Goal: Task Accomplishment & Management: Use online tool/utility

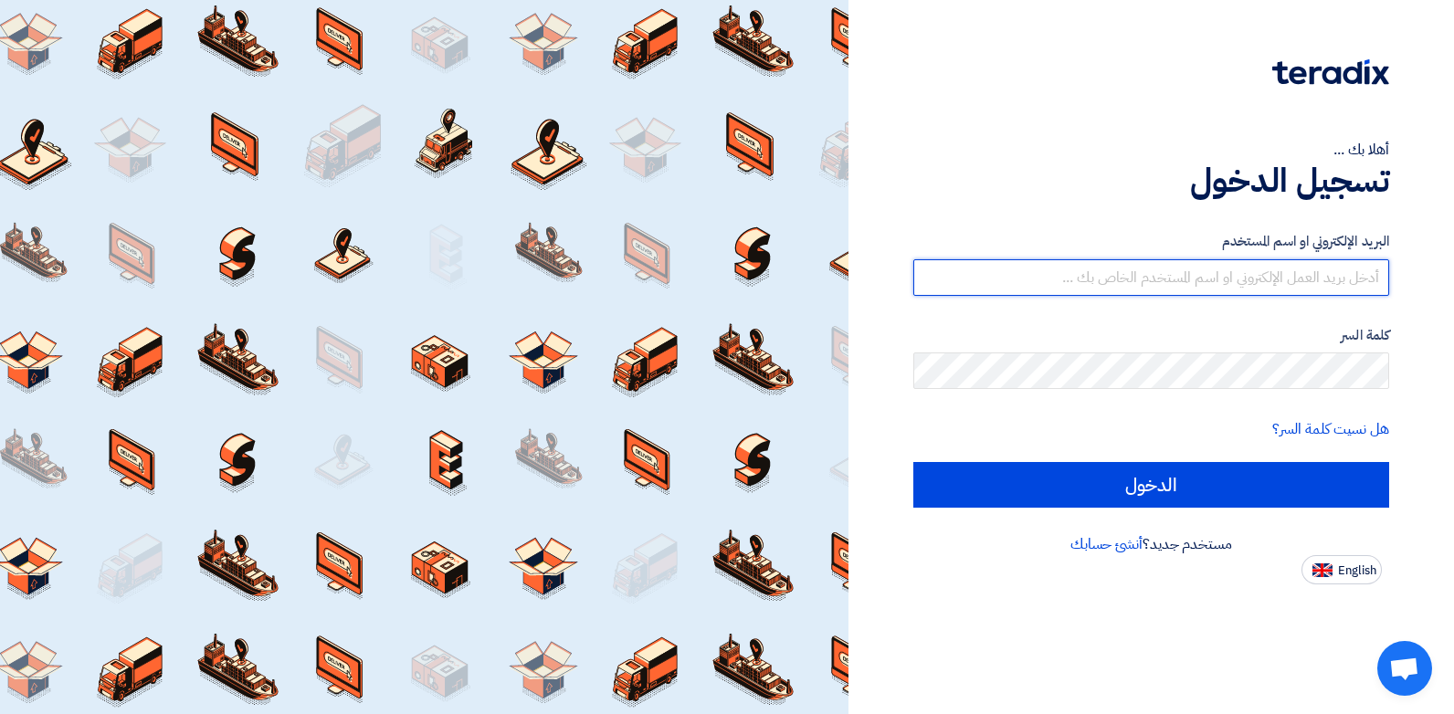
type input "[PERSON_NAME][EMAIL_ADDRESS][DOMAIN_NAME]"
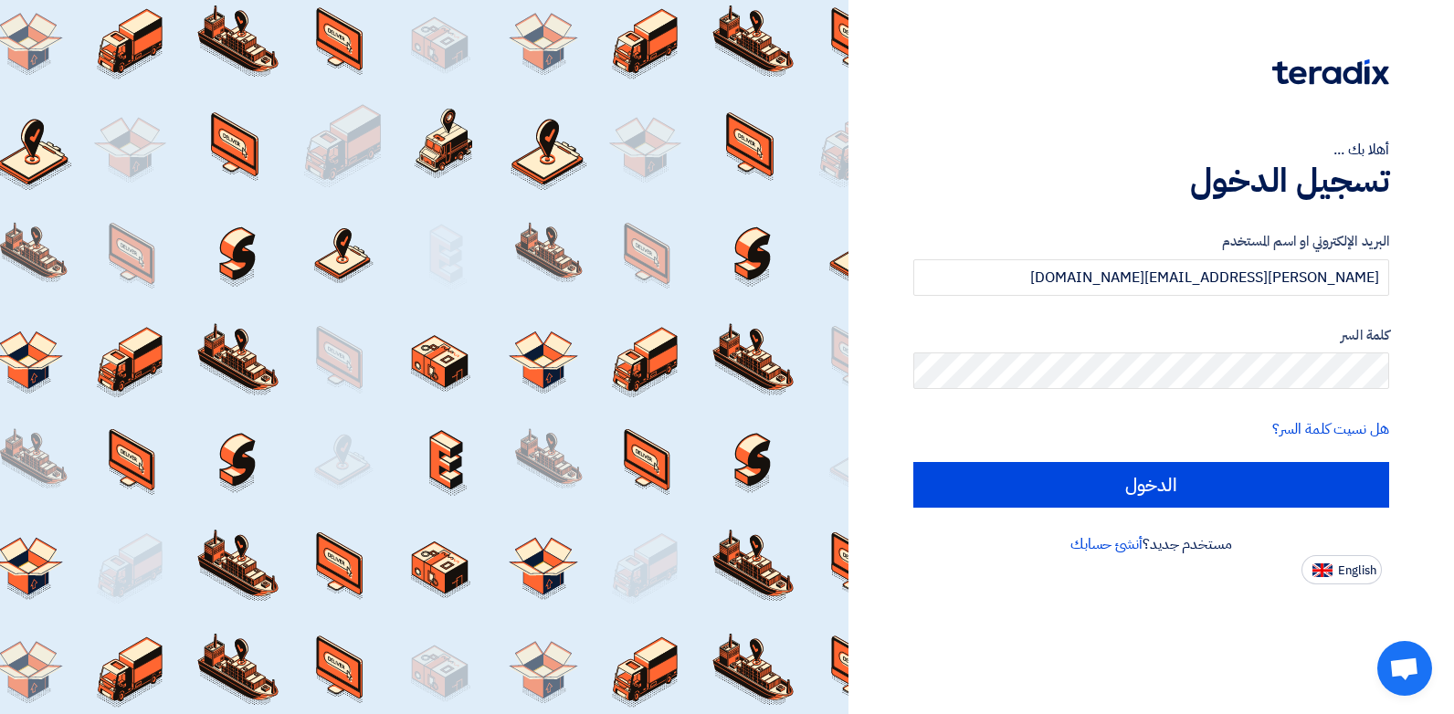
click at [857, 462] on div "أهلا بك ... تسجيل الدخول البريد الإلكتروني او اسم المستخدم [EMAIL_ADDRESS][DOMA…" at bounding box center [1150, 357] width 605 height 714
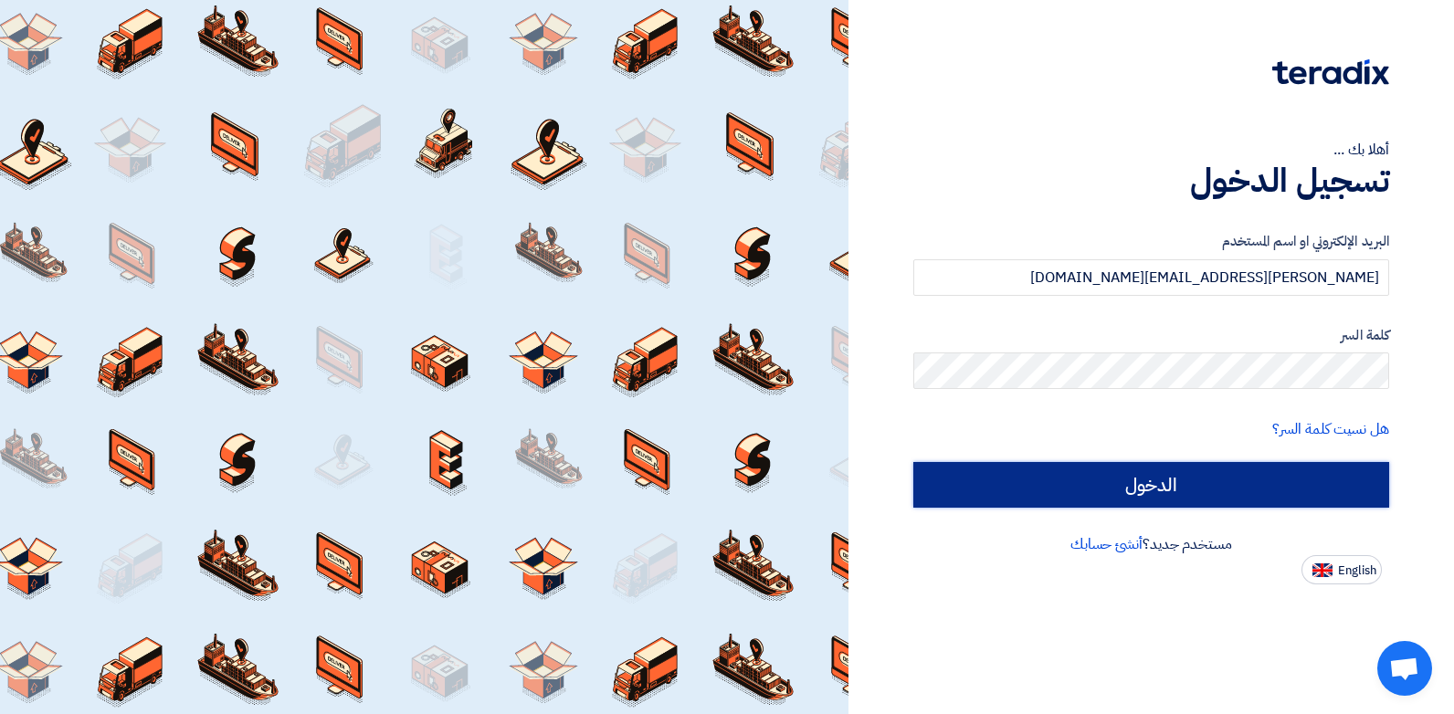
click at [994, 479] on input "الدخول" at bounding box center [1151, 485] width 476 height 46
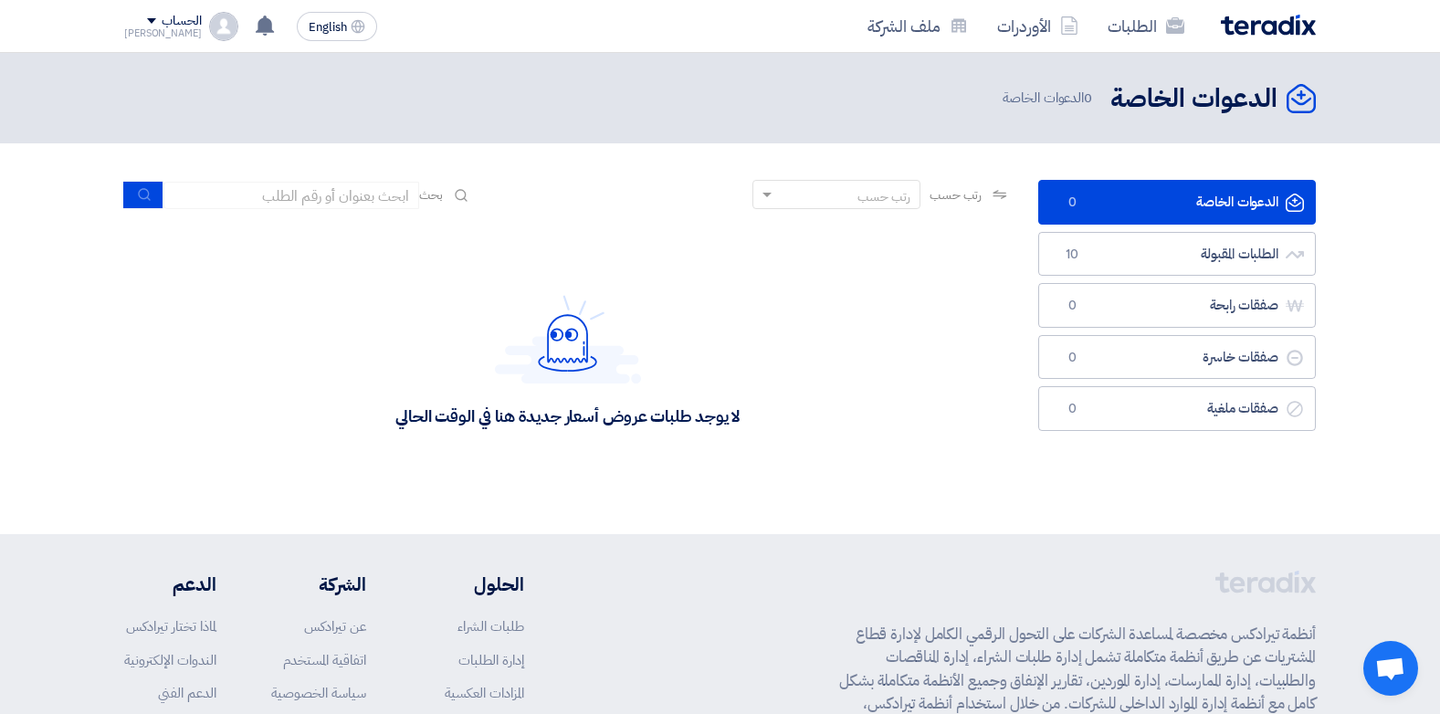
click at [1162, 228] on ul "الدعوات الخاصة الدعوات الخاصة 0 الطلبات المقبولة الطلبات المقبولة 10 صفقات رابح…" at bounding box center [1177, 305] width 278 height 251
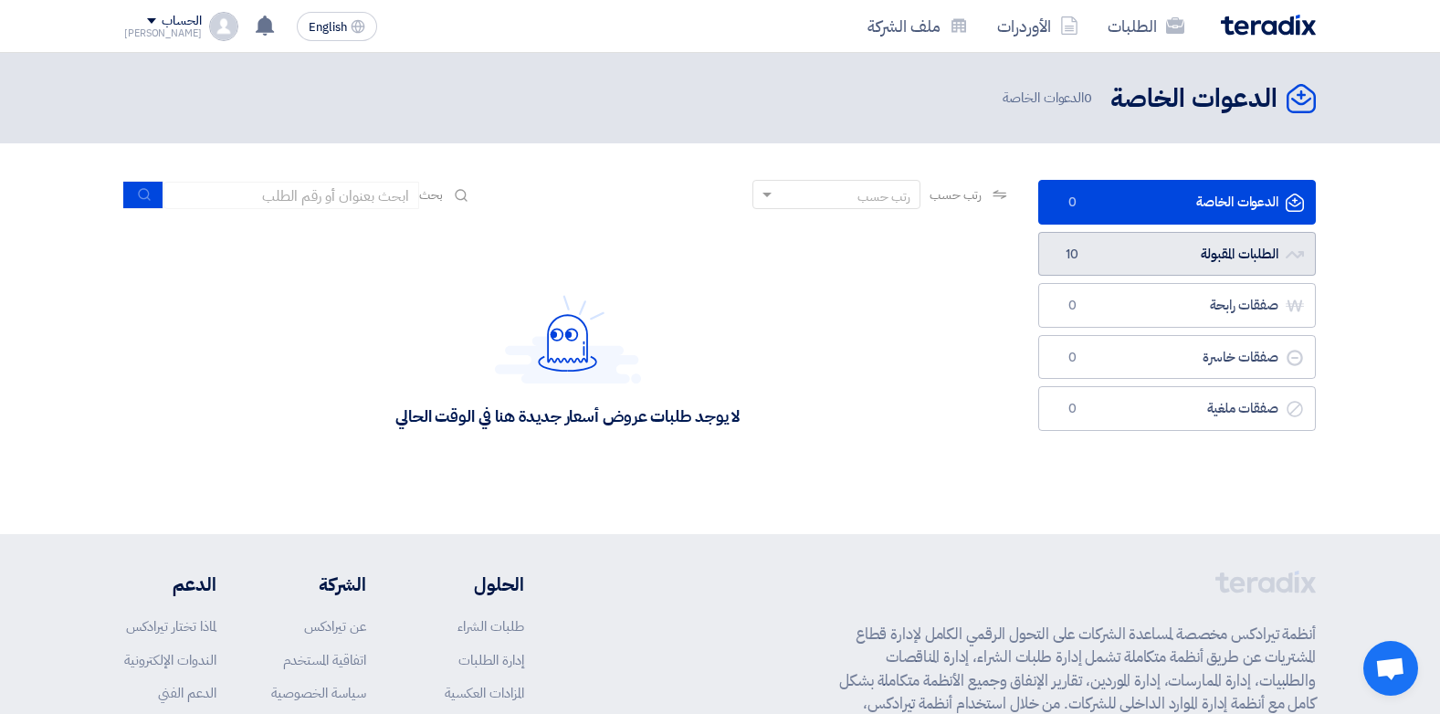
click at [1154, 261] on link "الطلبات المقبولة الطلبات المقبولة 10" at bounding box center [1177, 254] width 278 height 45
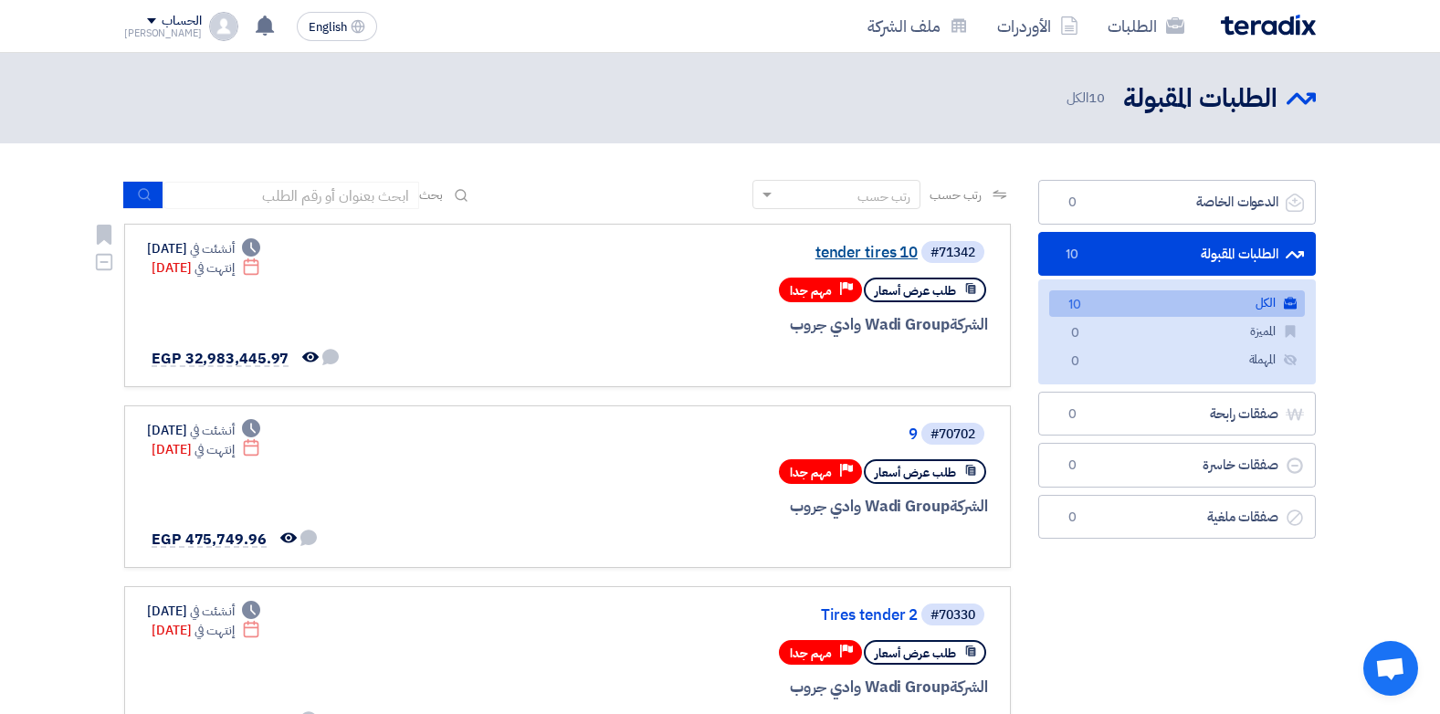
click at [867, 258] on link "tender tires 10" at bounding box center [734, 253] width 365 height 16
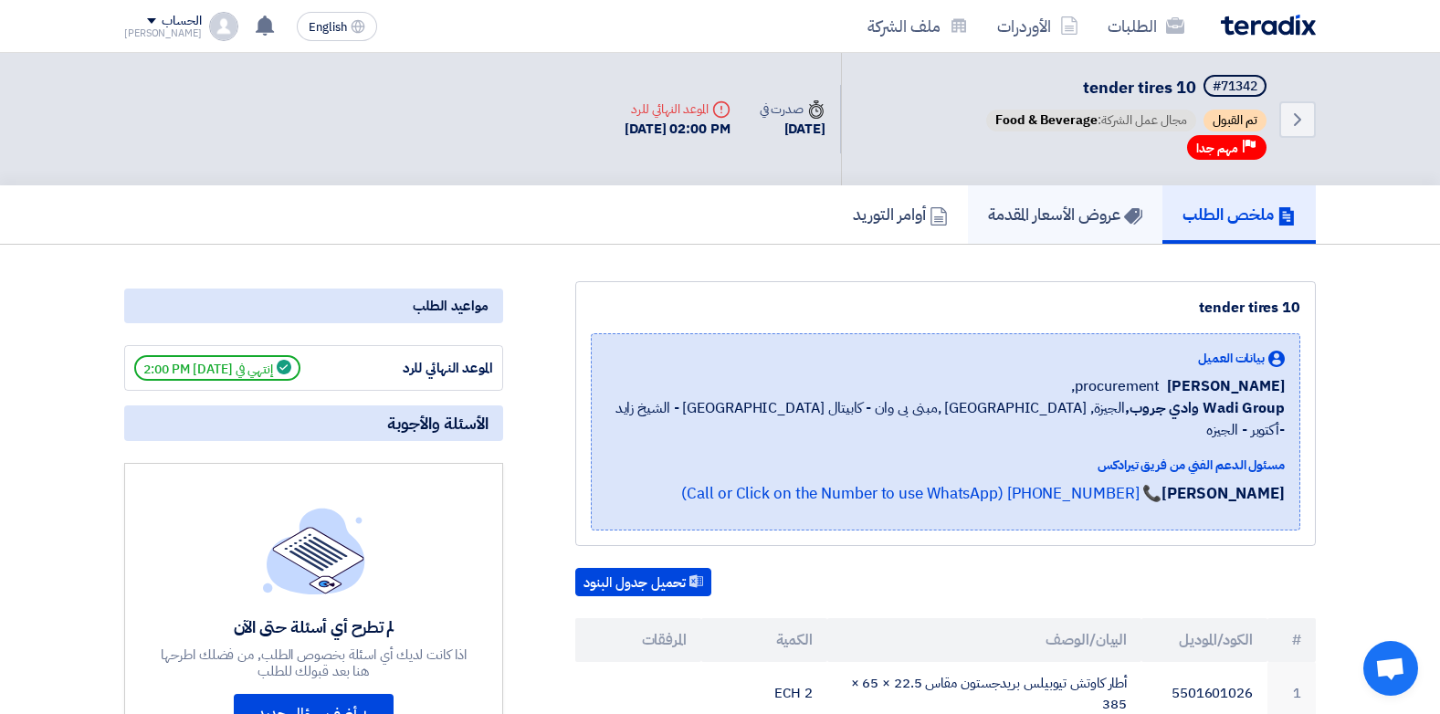
click at [1047, 215] on h5 "عروض الأسعار المقدمة" at bounding box center [1065, 214] width 154 height 21
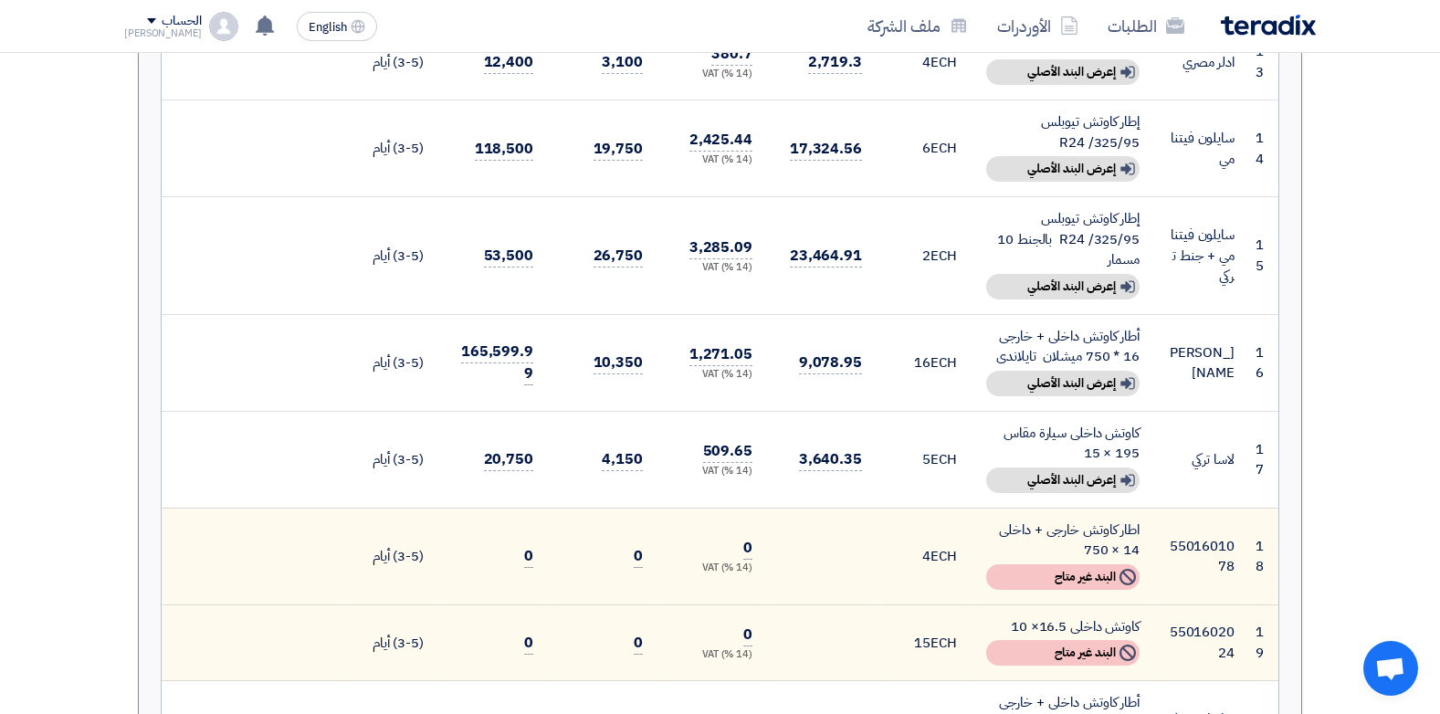
scroll to position [1735, 0]
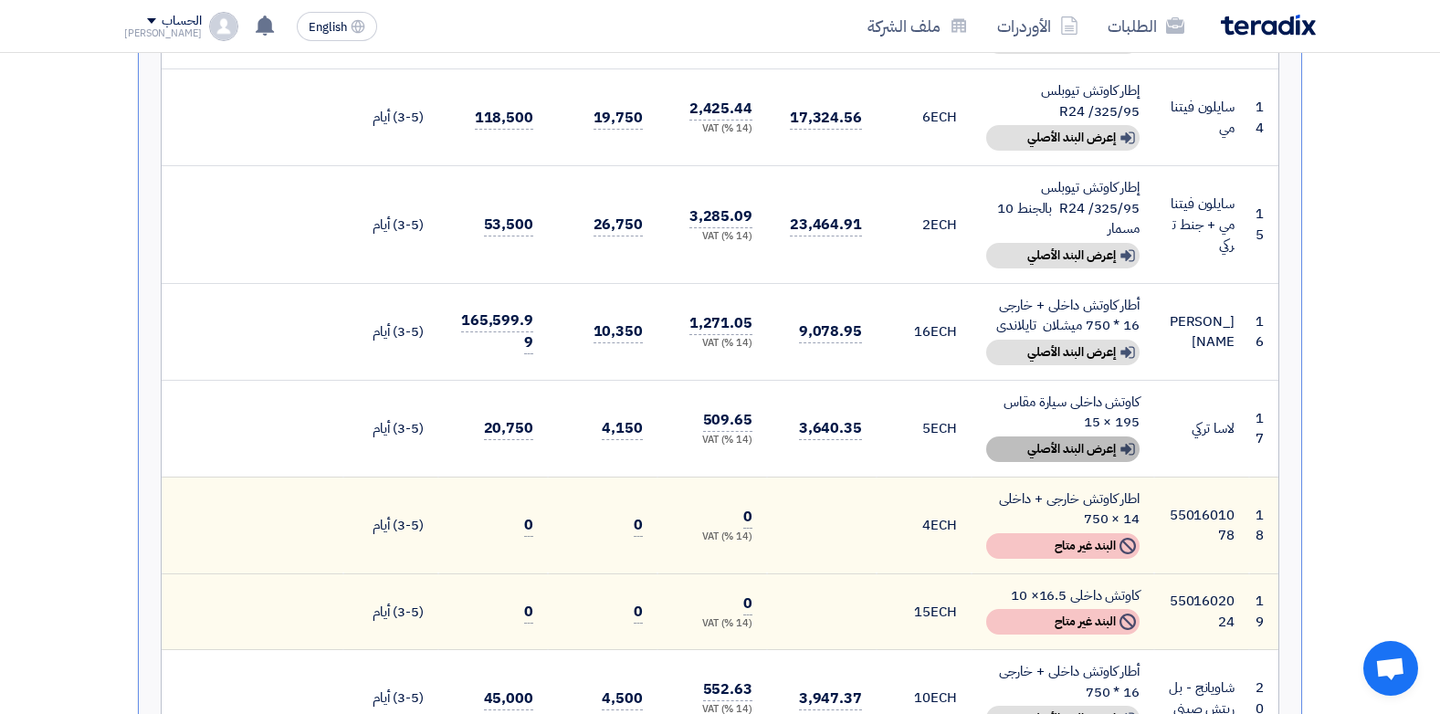
click at [1037, 436] on div "Show details إعرض البند الأصلي" at bounding box center [1062, 449] width 153 height 26
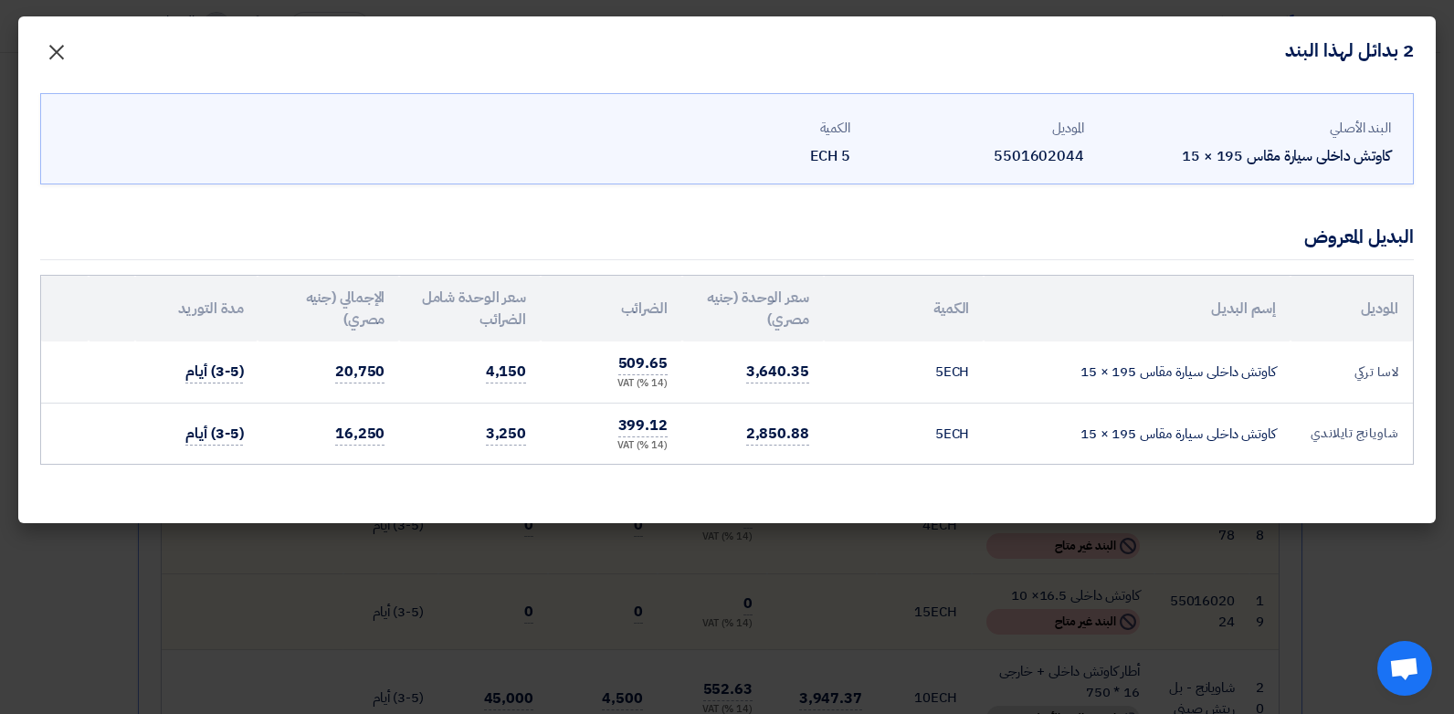
click at [68, 47] on button "×" at bounding box center [56, 47] width 51 height 37
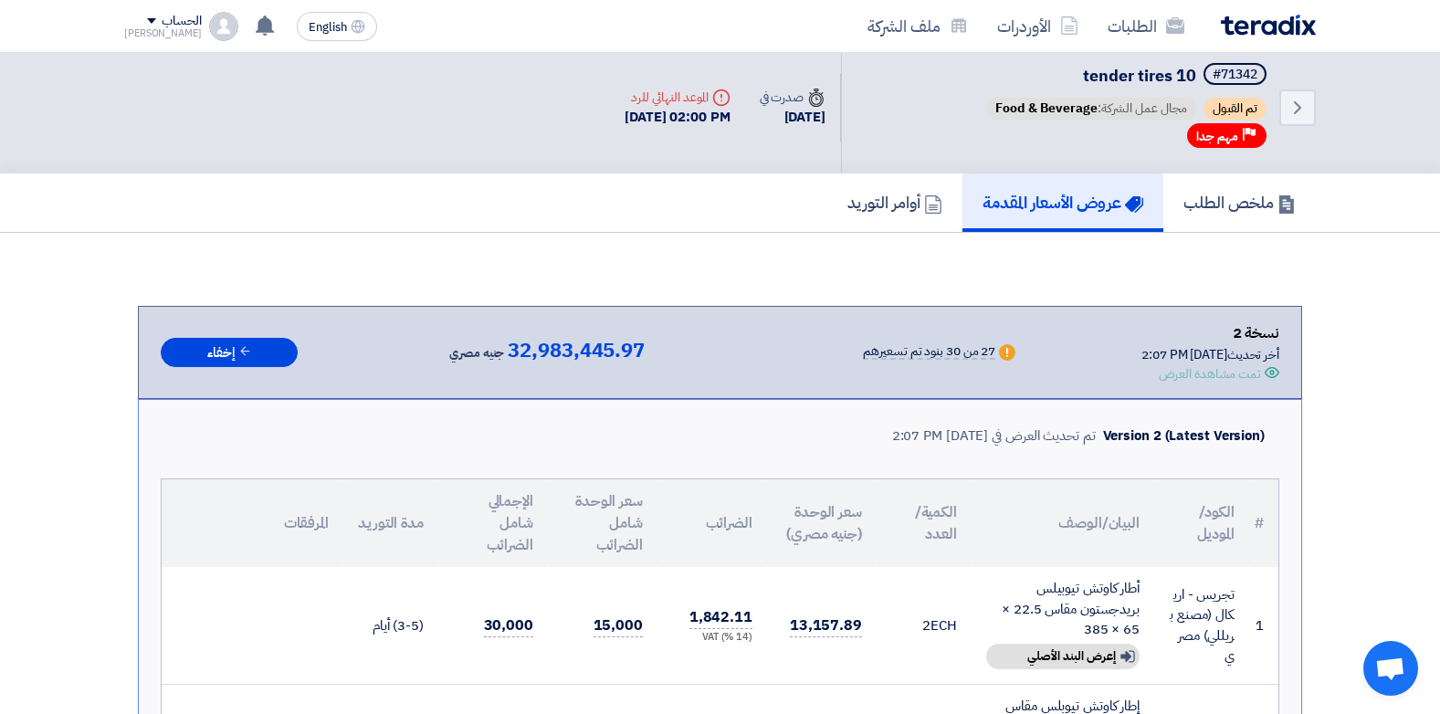
scroll to position [0, 0]
